Goal: Task Accomplishment & Management: Manage account settings

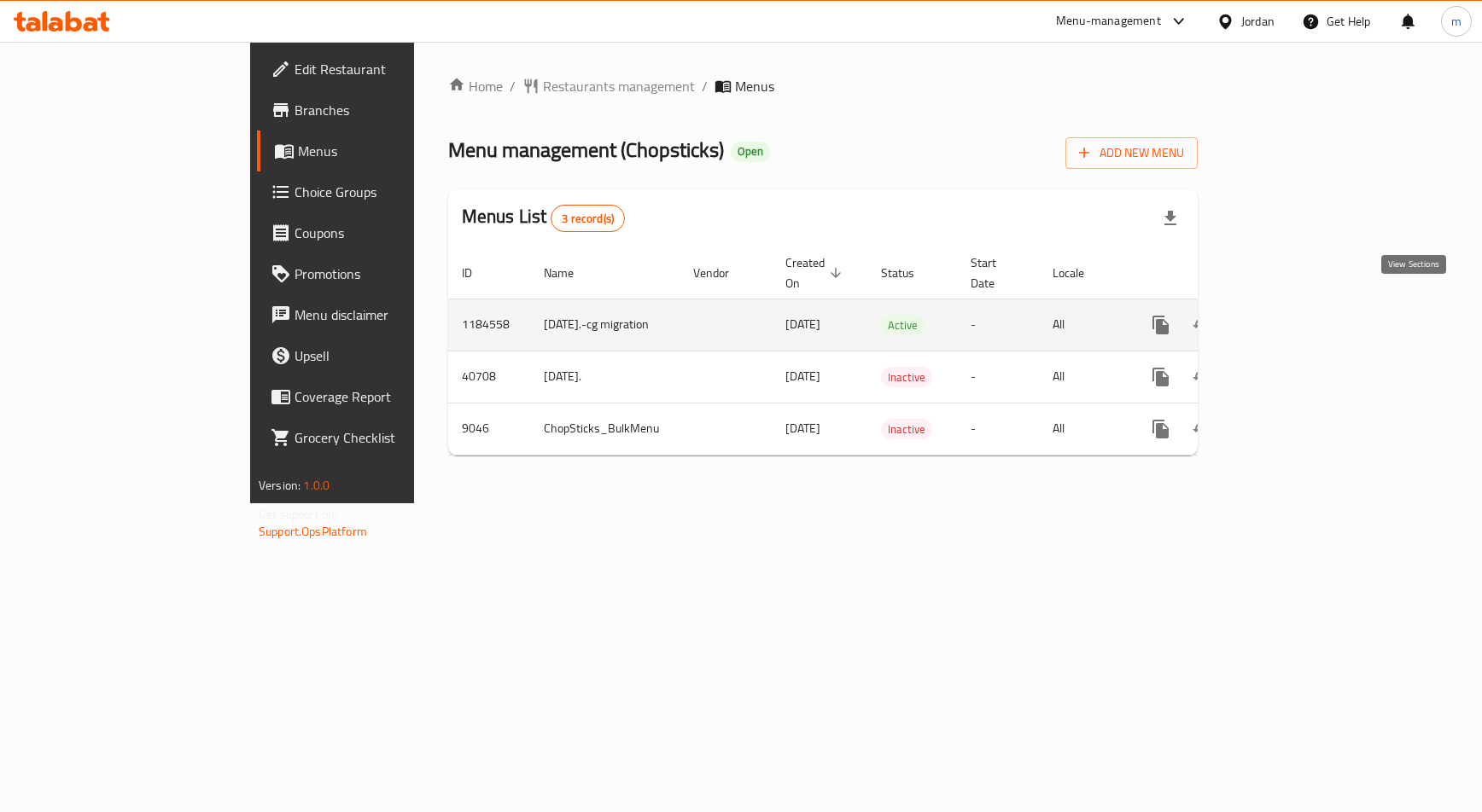
click at [1294, 315] on icon "enhanced table" at bounding box center [1283, 325] width 20 height 20
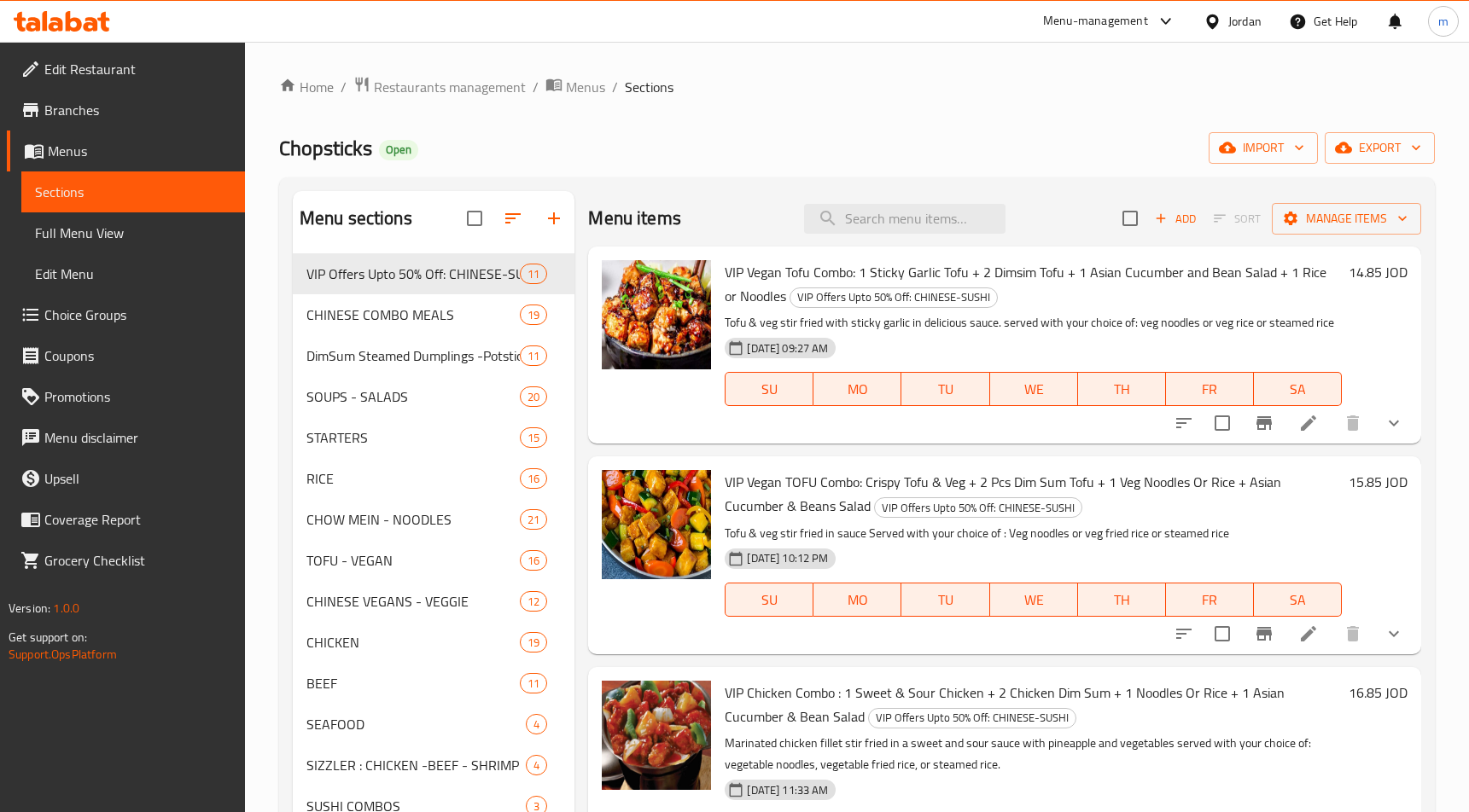
click at [97, 305] on span "Choice Groups" at bounding box center [138, 315] width 187 height 20
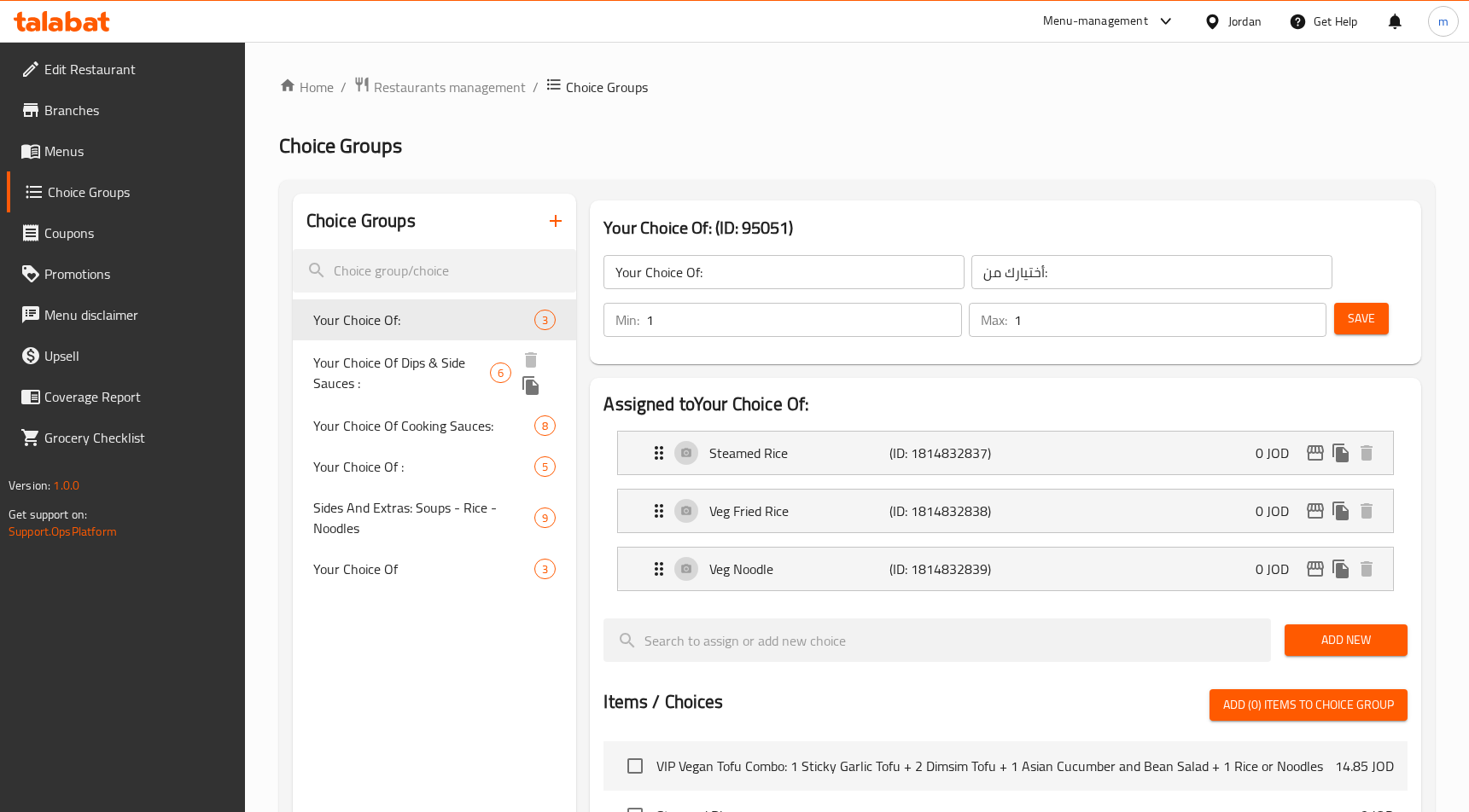
click at [456, 362] on span "Your Choice Of Dips & Side Sauces :" at bounding box center [401, 373] width 176 height 41
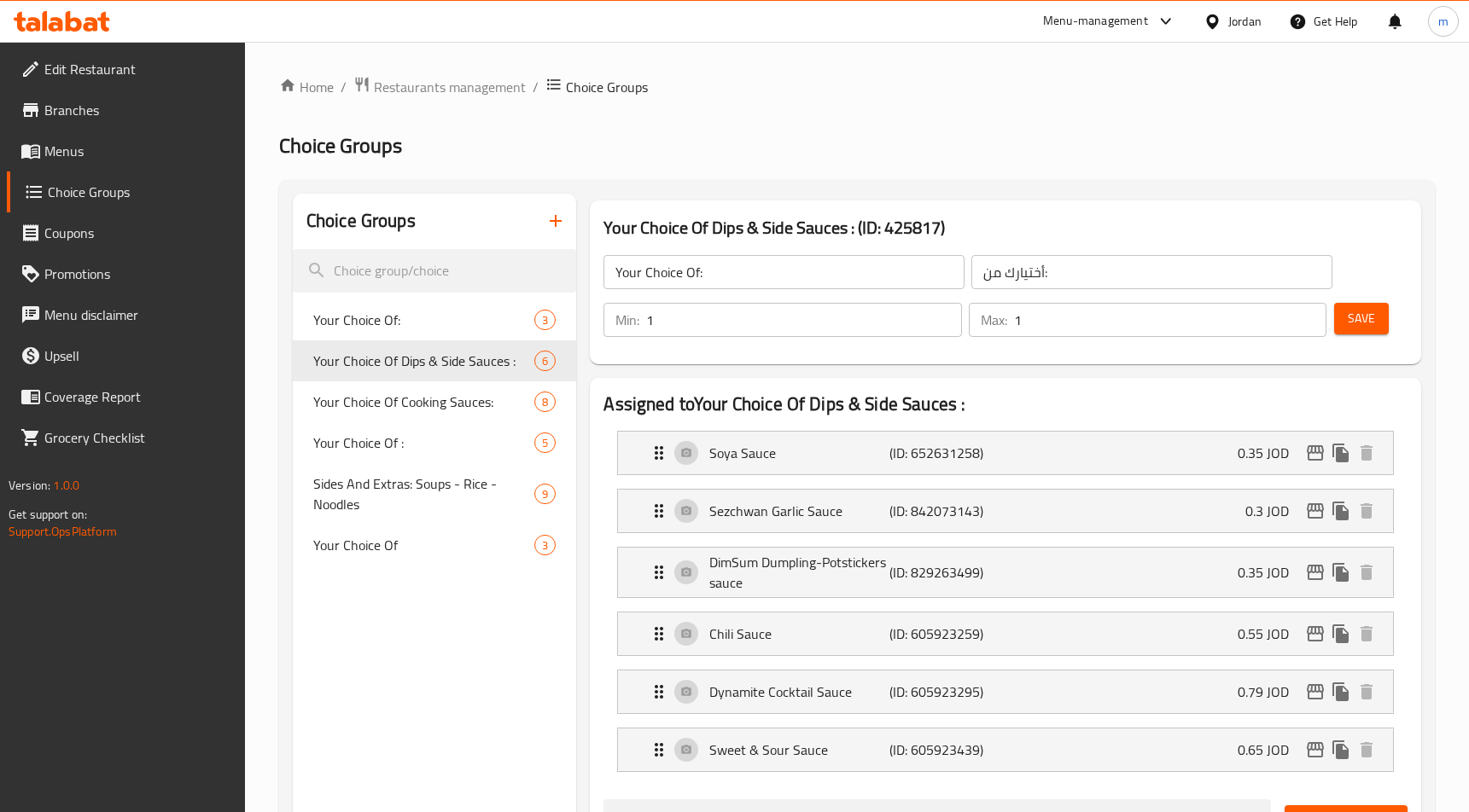
type input "Your Choice Of Dips & Side Sauces :"
type input "اختيارك من [DEMOGRAPHIC_DATA] والغموس:"
type input "0"
click at [767, 166] on div "Home / Restaurants management / Choice Groups Choice Groups Choice Groups Your …" at bounding box center [856, 816] width 1155 height 1481
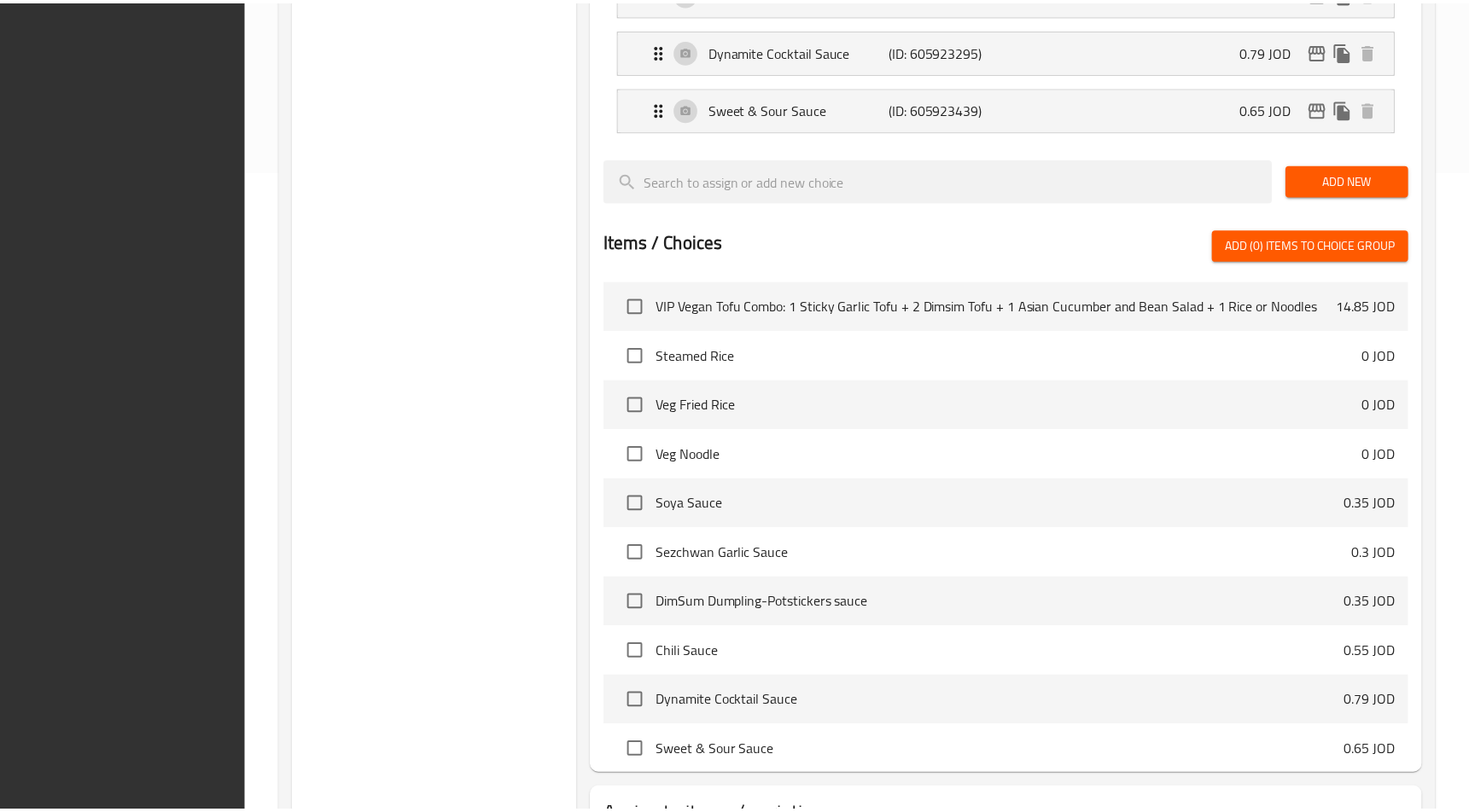
scroll to position [778, 0]
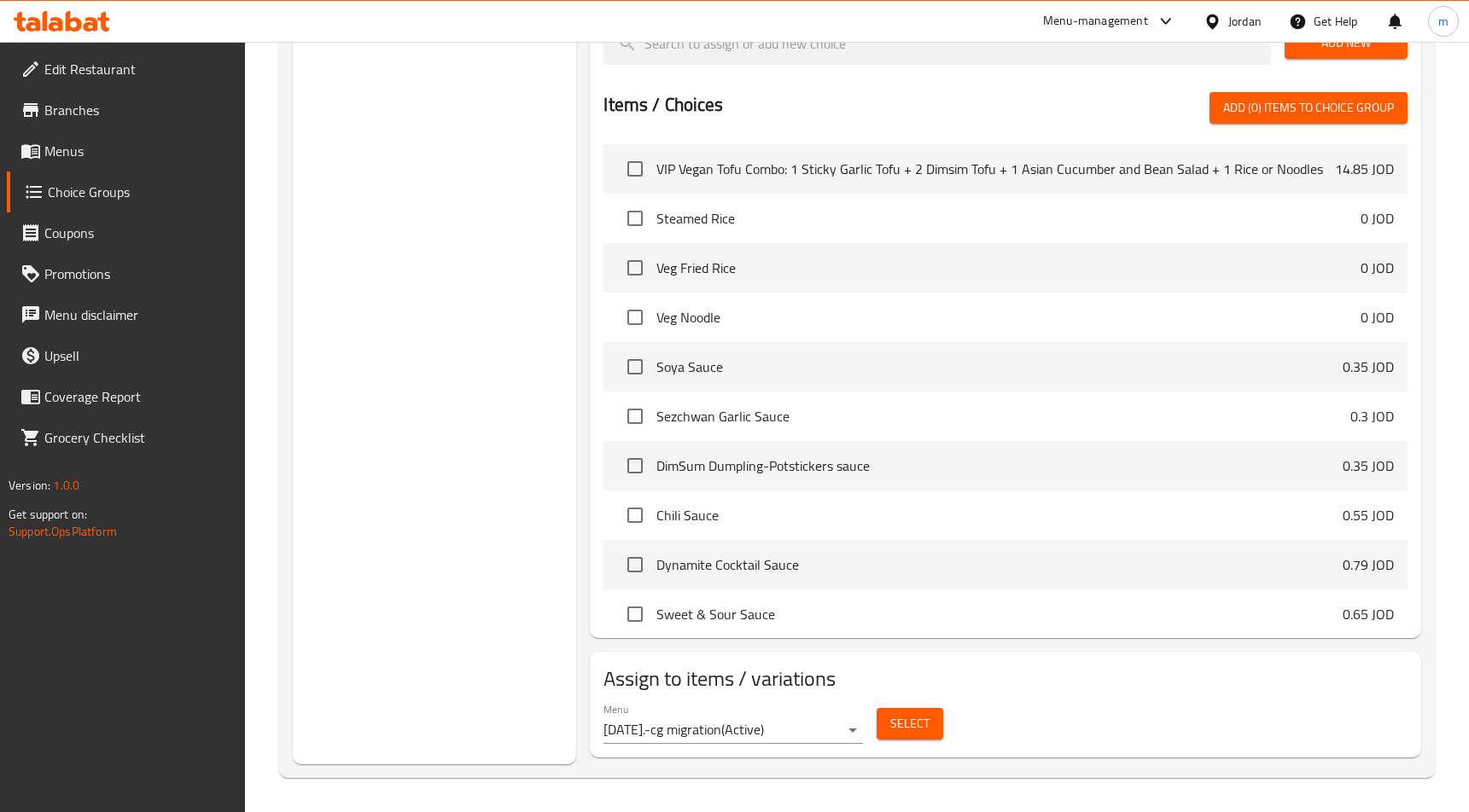
click at [414, 281] on div "Choice Groups Your Choice Of: 3 Your Choice Of Dips & Side Sauces : 6 Your Choi…" at bounding box center [435, 90] width 285 height 1349
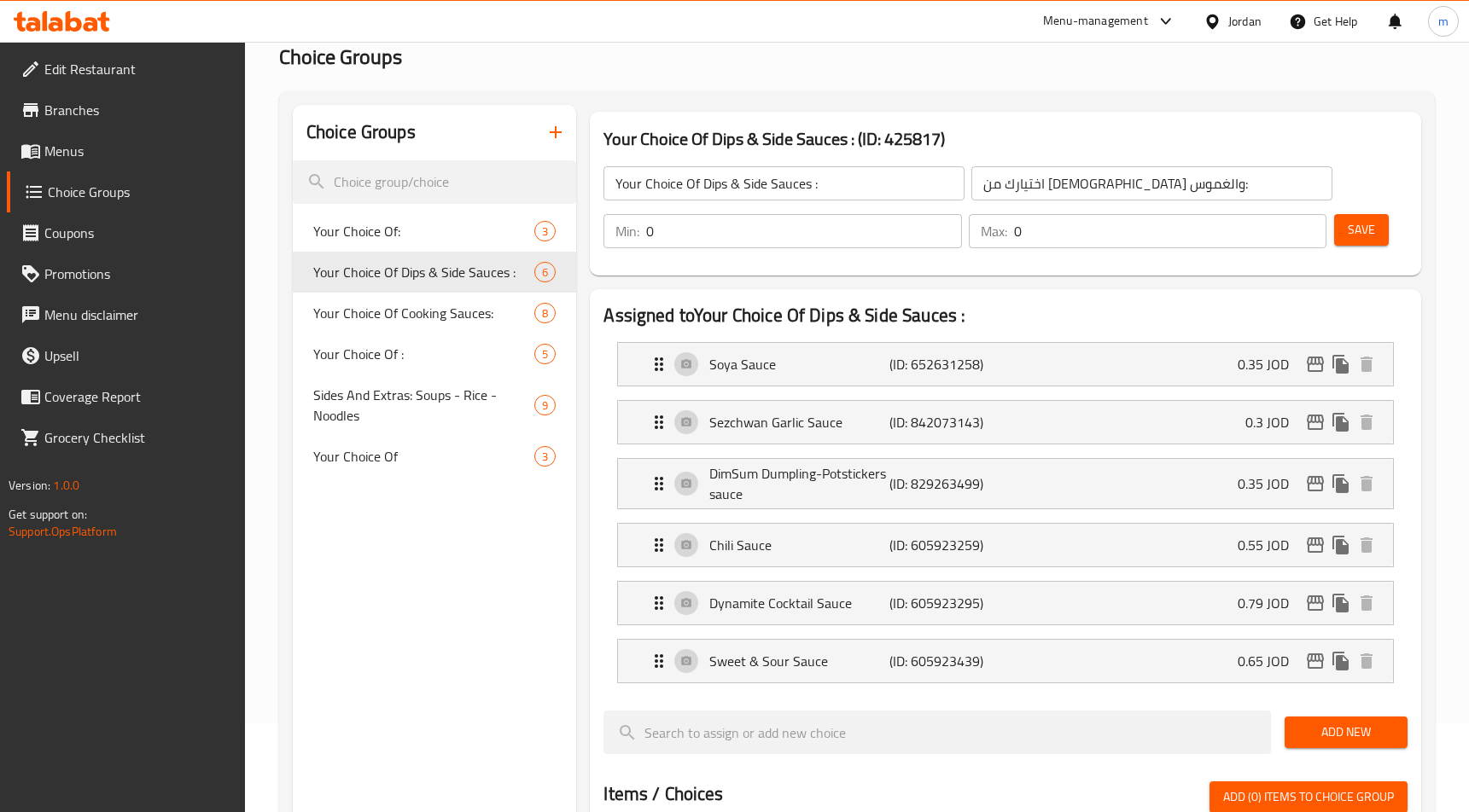
scroll to position [0, 0]
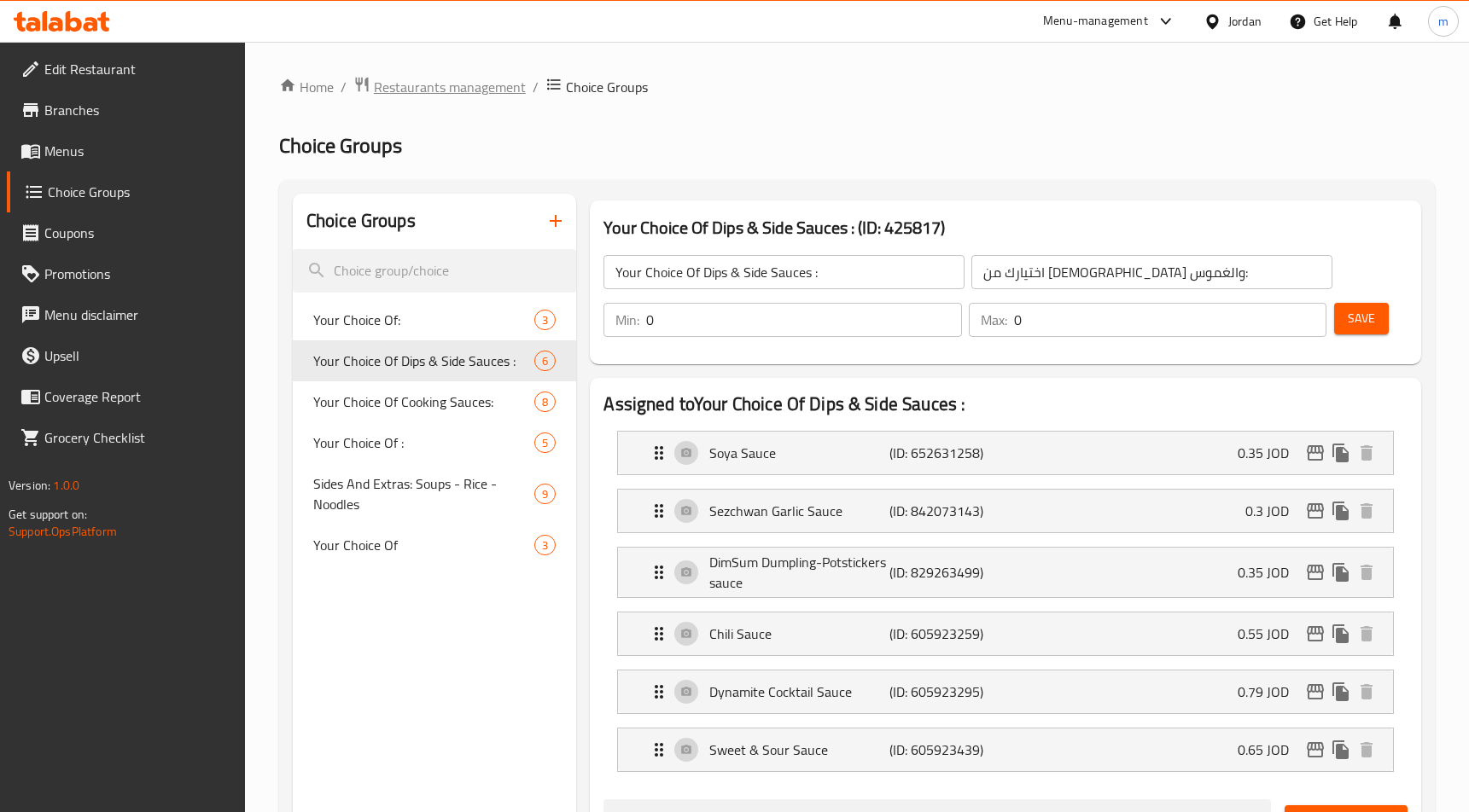
click at [417, 97] on span "Restaurants management" at bounding box center [449, 87] width 152 height 20
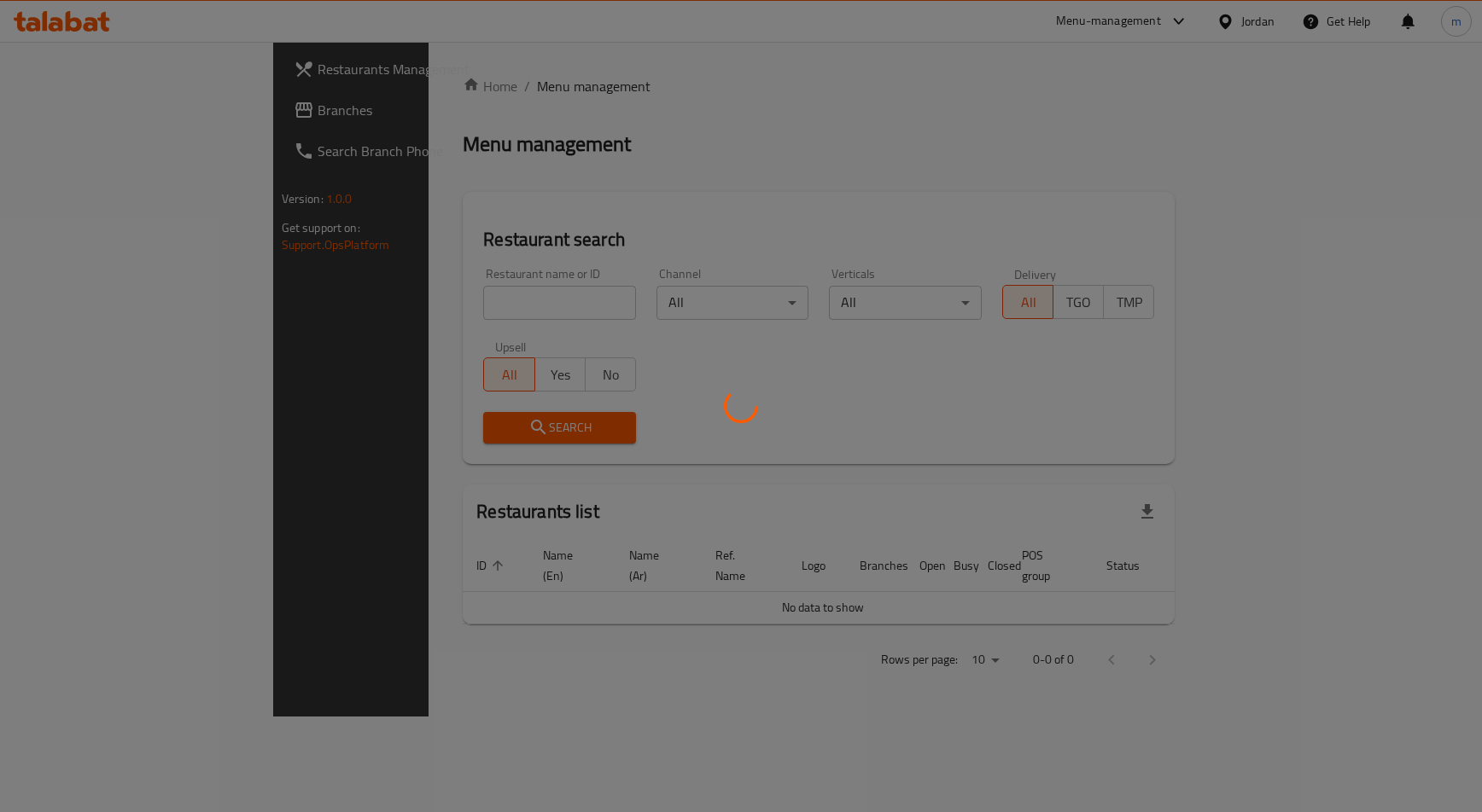
click at [102, 108] on div at bounding box center [741, 406] width 1482 height 812
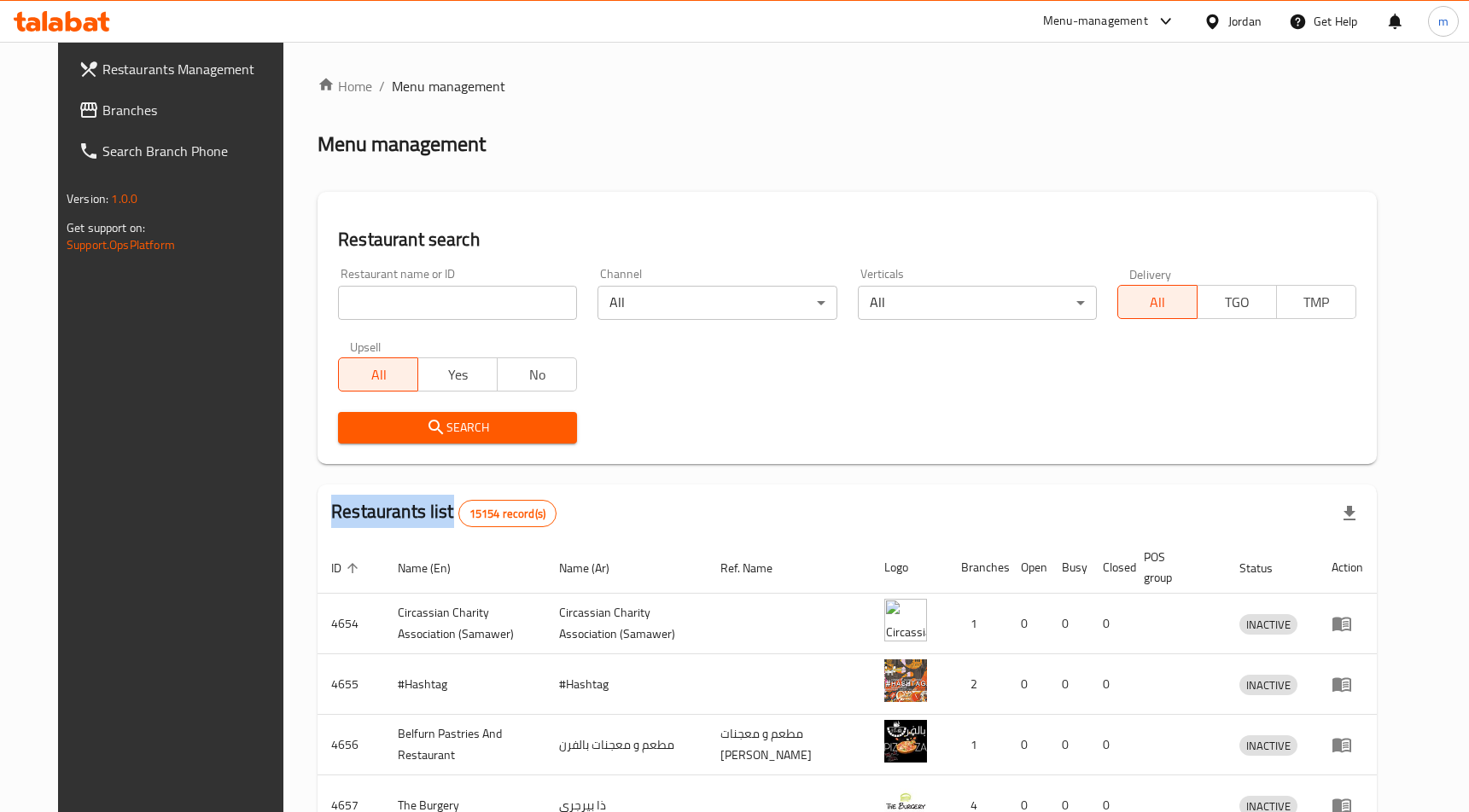
click at [102, 108] on div at bounding box center [734, 406] width 1469 height 812
click at [102, 108] on span "Branches" at bounding box center [196, 109] width 187 height 20
